Goal: Transaction & Acquisition: Purchase product/service

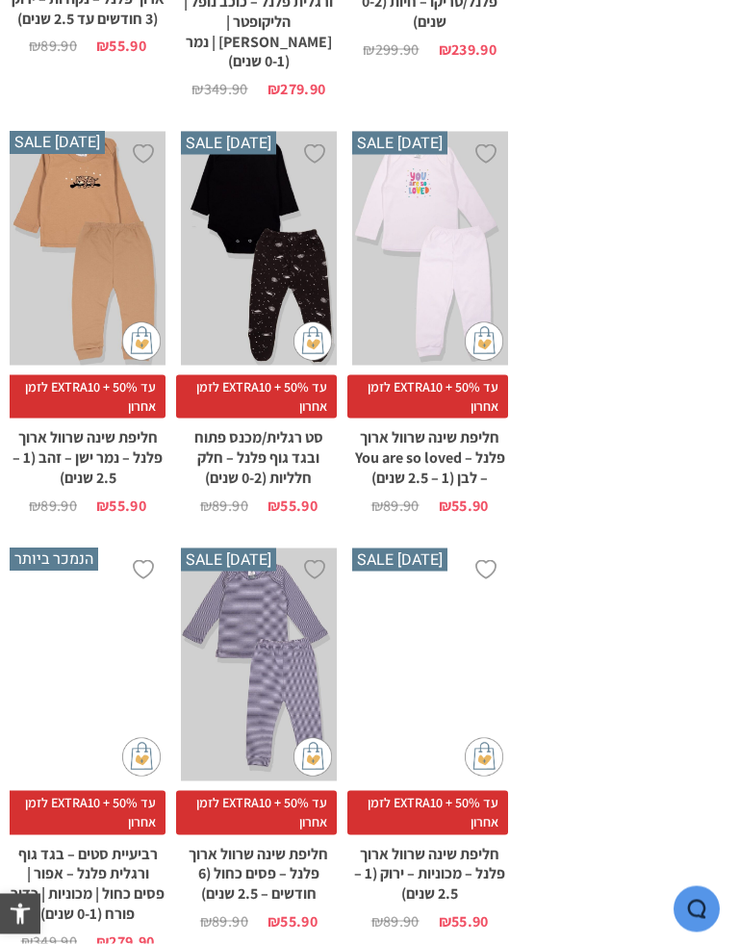
scroll to position [2559, 0]
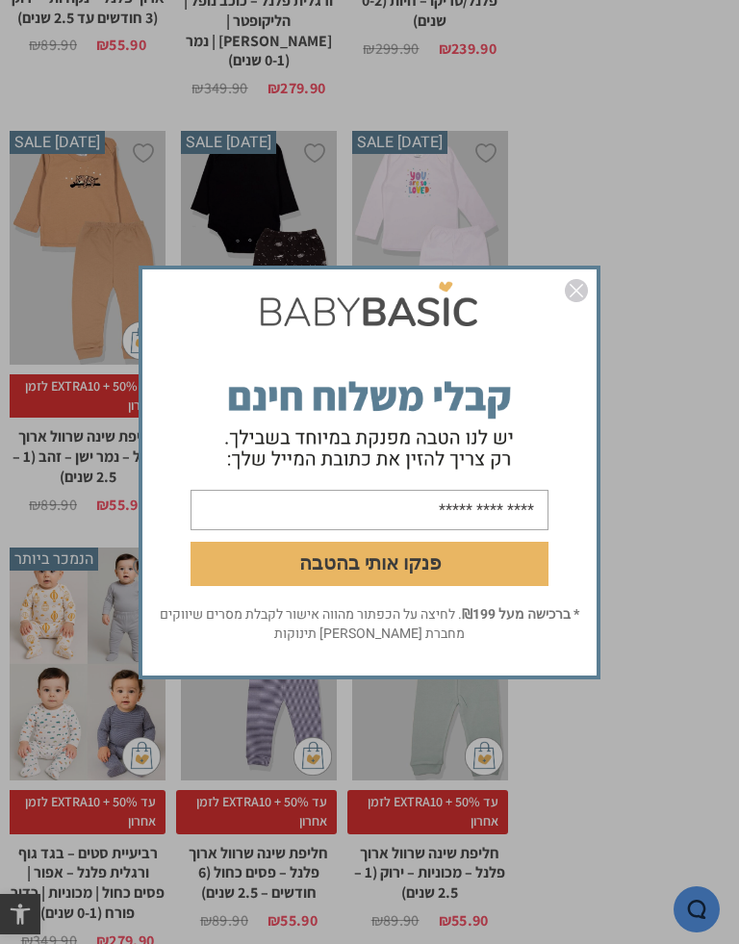
click at [577, 291] on img "סגור" at bounding box center [576, 290] width 23 height 23
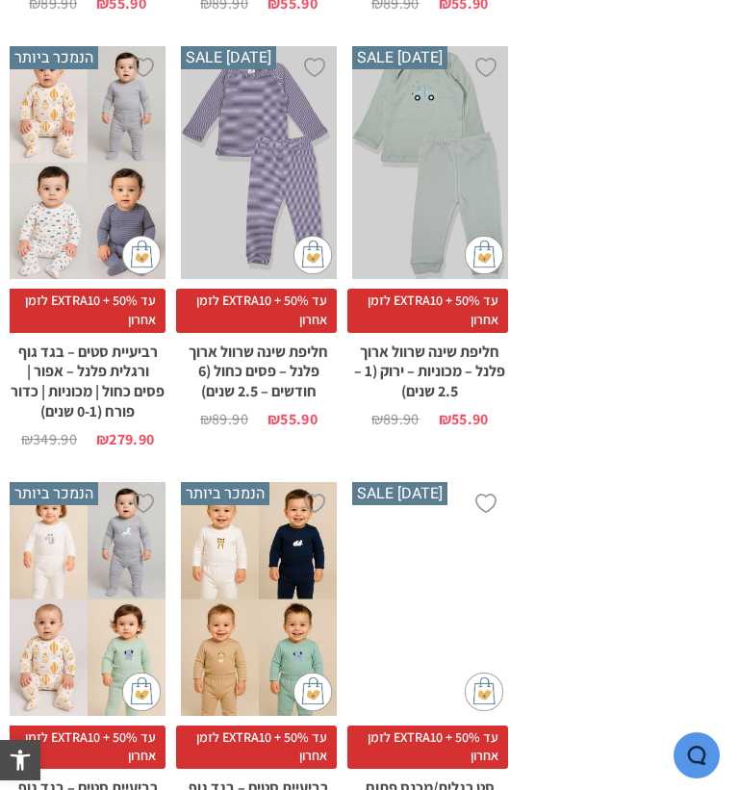
scroll to position [3058, 0]
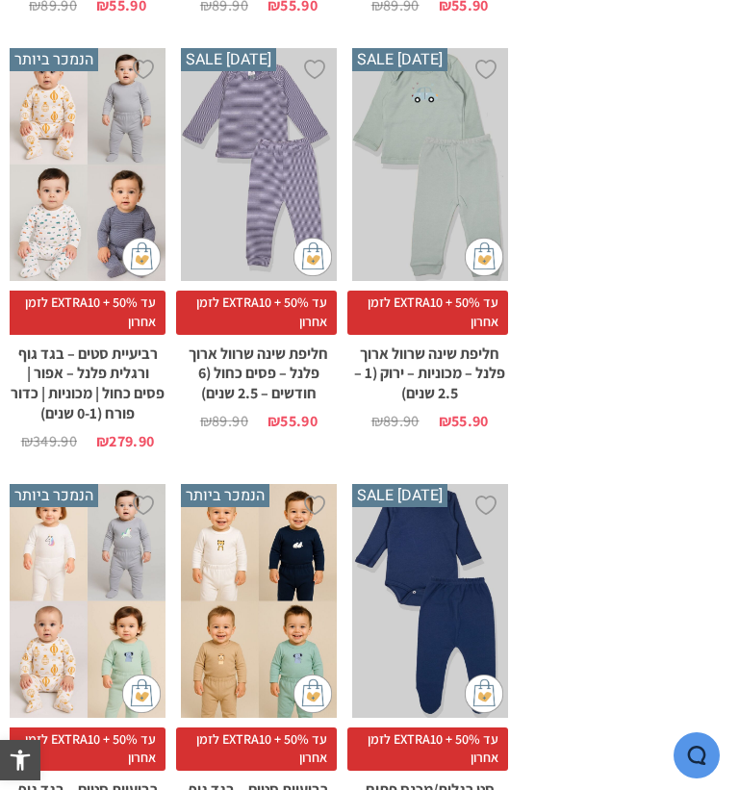
click at [97, 536] on div "x בחירת מידה 0-3m 3-6m 6-12m 12-18m 18-24m 24-30m" at bounding box center [88, 601] width 156 height 234
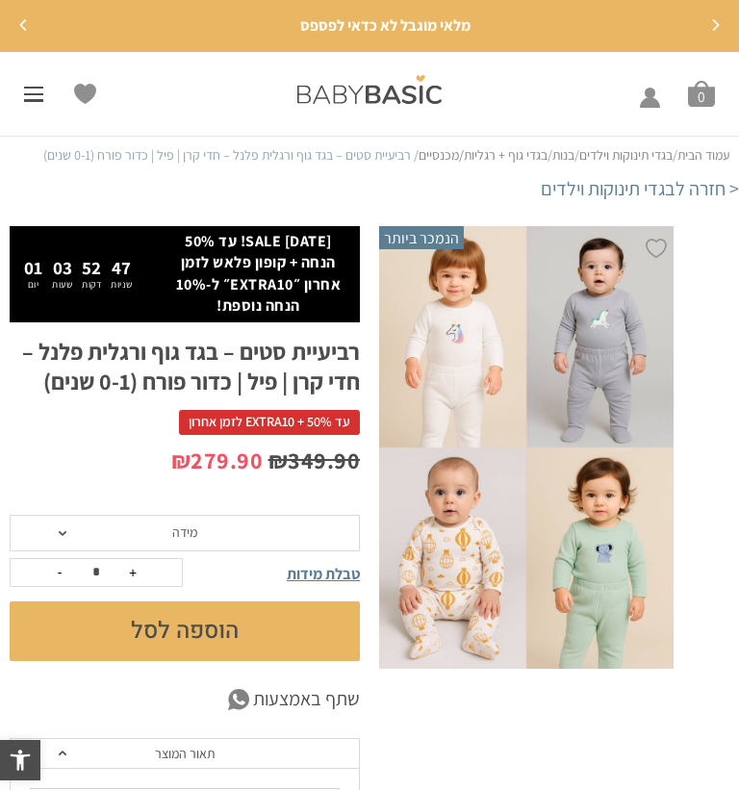
click at [55, 526] on span "מידה" at bounding box center [185, 533] width 350 height 37
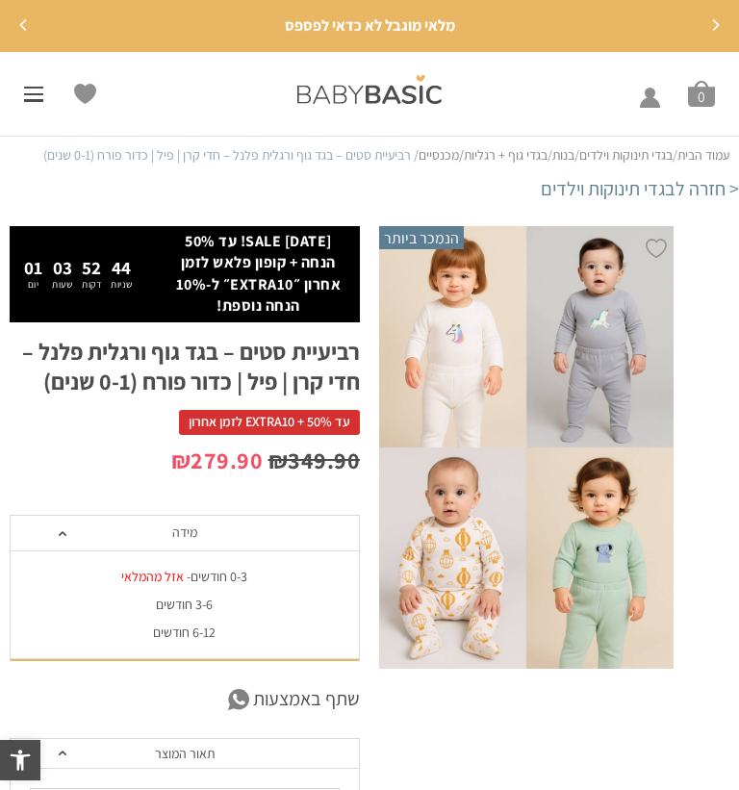
click at [143, 633] on div "6-12 חודשים" at bounding box center [184, 633] width 350 height 16
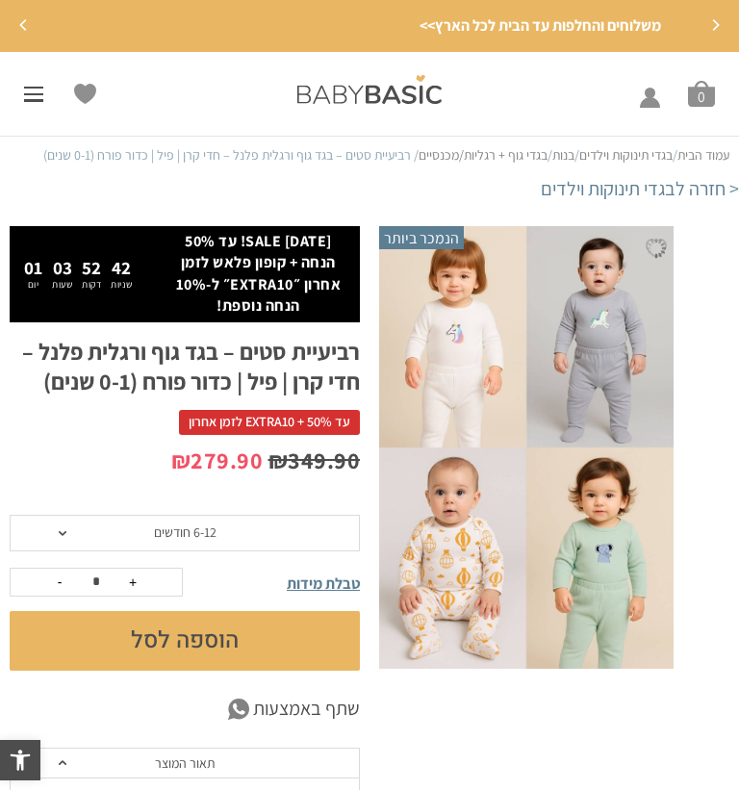
click at [198, 651] on button "הוספה לסל" at bounding box center [185, 641] width 350 height 60
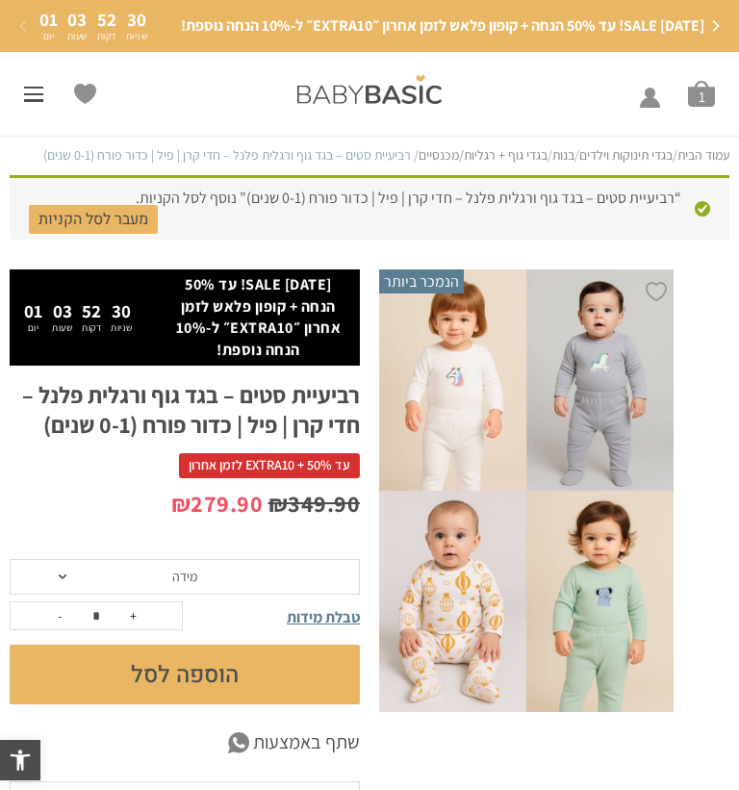
click at [719, 21] on icon "Next" at bounding box center [715, 26] width 12 height 12
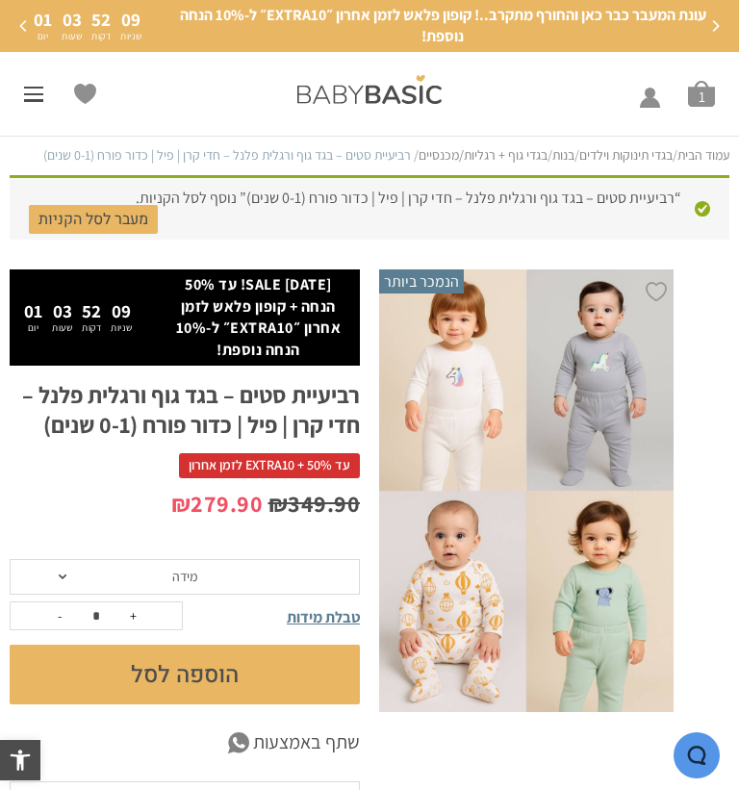
click at [29, 91] on link at bounding box center [33, 94] width 19 height 15
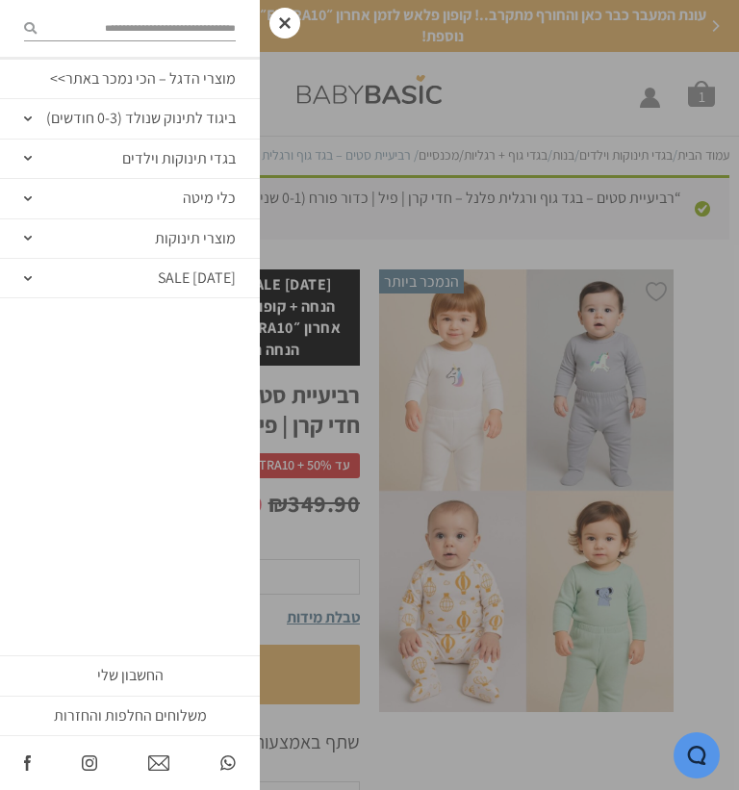
click at [34, 155] on link "בגדי תינוקות וילדים" at bounding box center [130, 159] width 260 height 39
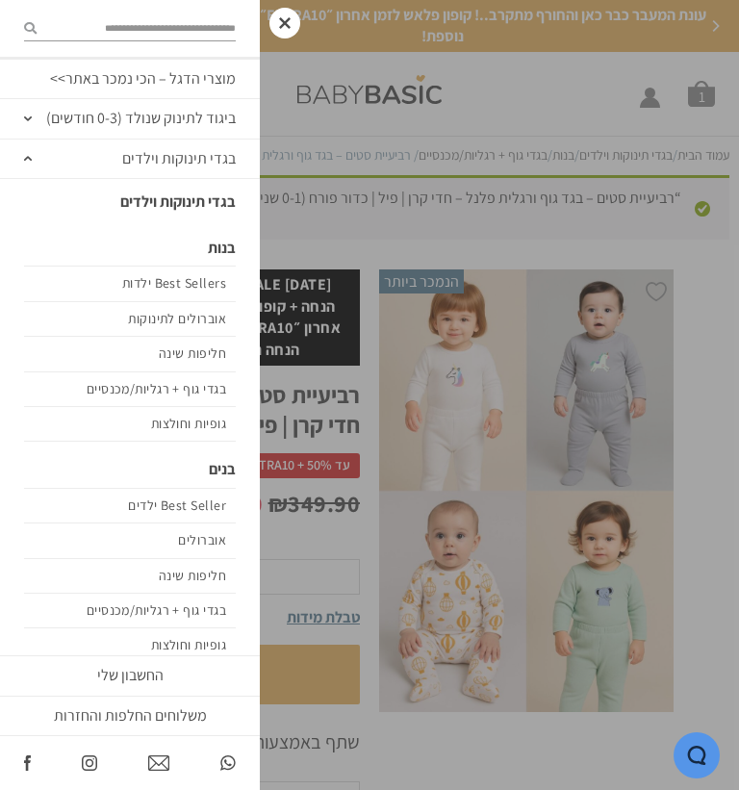
click at [215, 564] on link "חליפות שינה" at bounding box center [130, 576] width 212 height 35
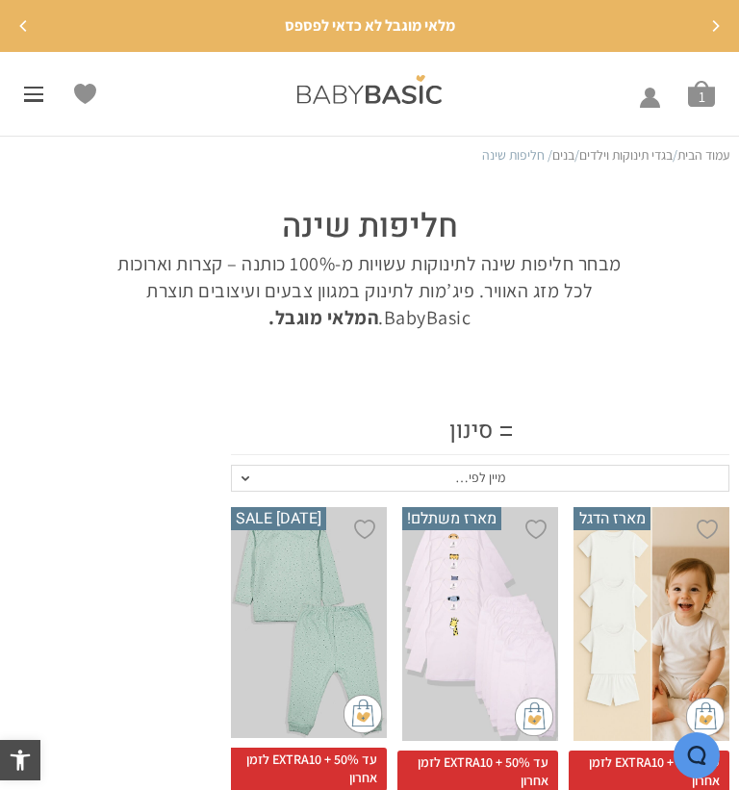
click at [29, 93] on span at bounding box center [33, 94] width 19 height 2
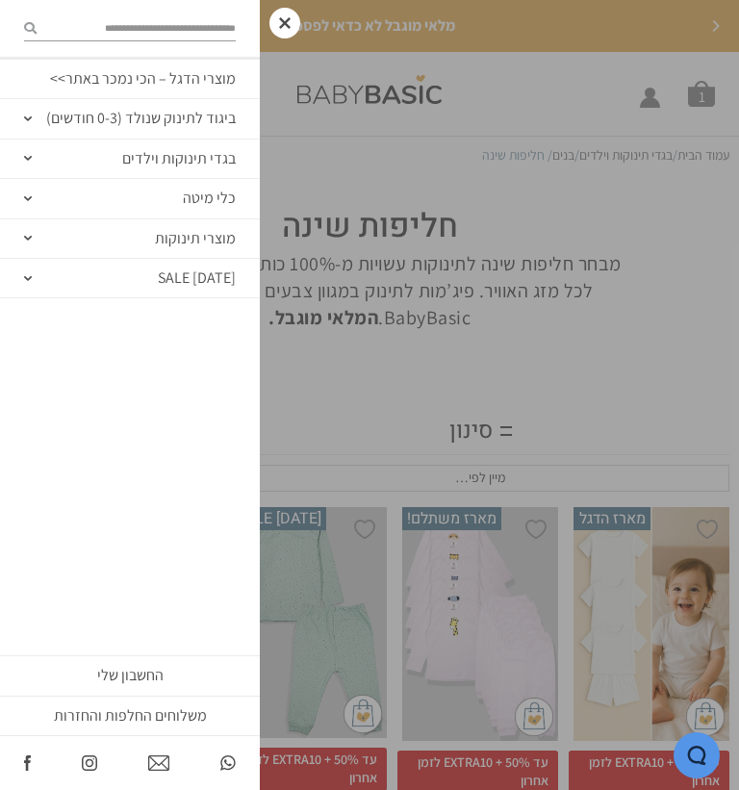
click at [35, 153] on link "בגדי תינוקות וילדים" at bounding box center [130, 159] width 260 height 39
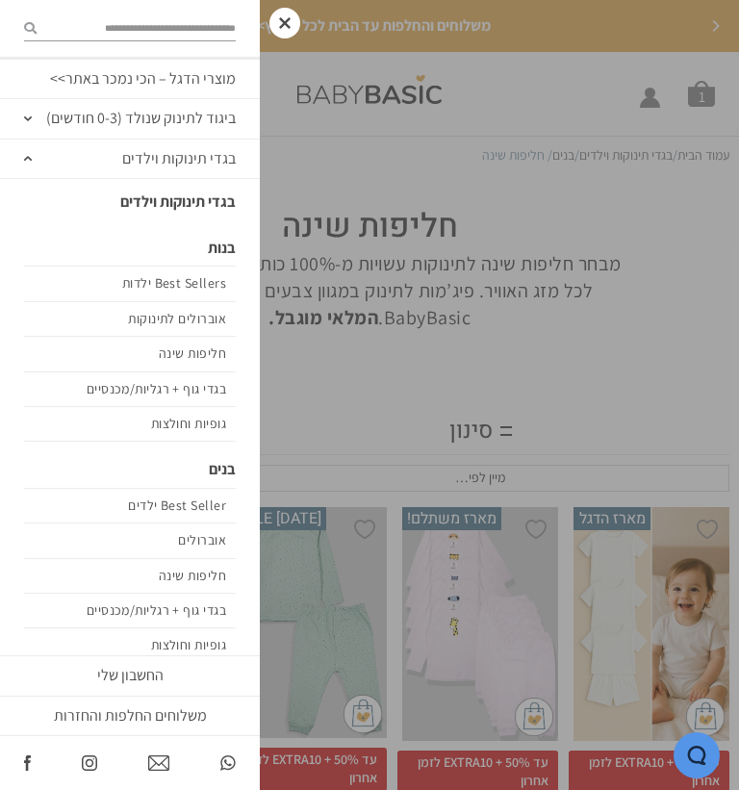
click at [217, 538] on link "אוברולים" at bounding box center [130, 540] width 212 height 35
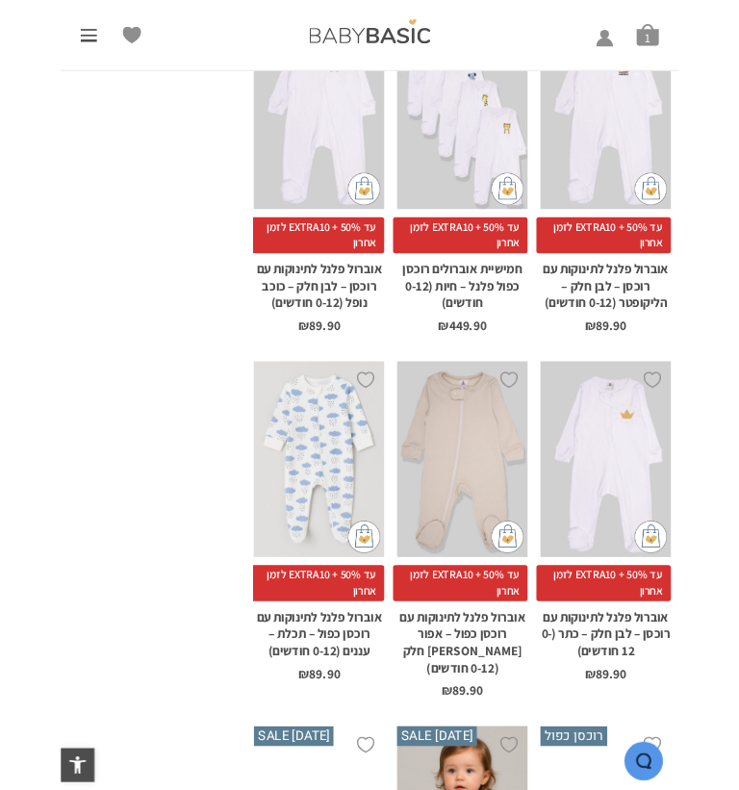
scroll to position [2213, 0]
